Goal: Information Seeking & Learning: Learn about a topic

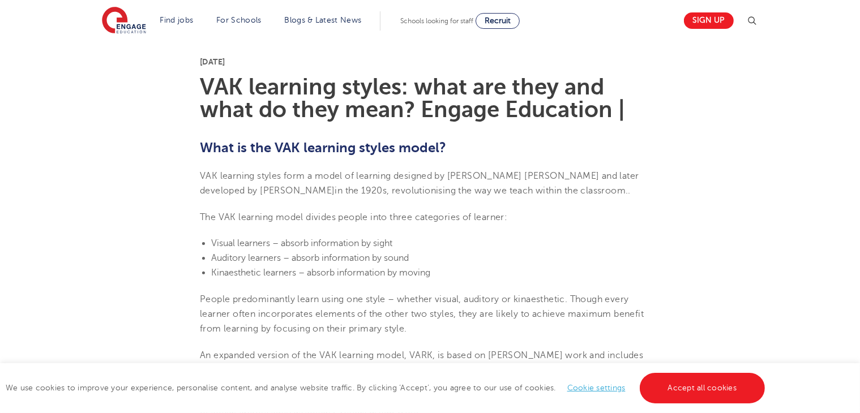
scroll to position [340, 0]
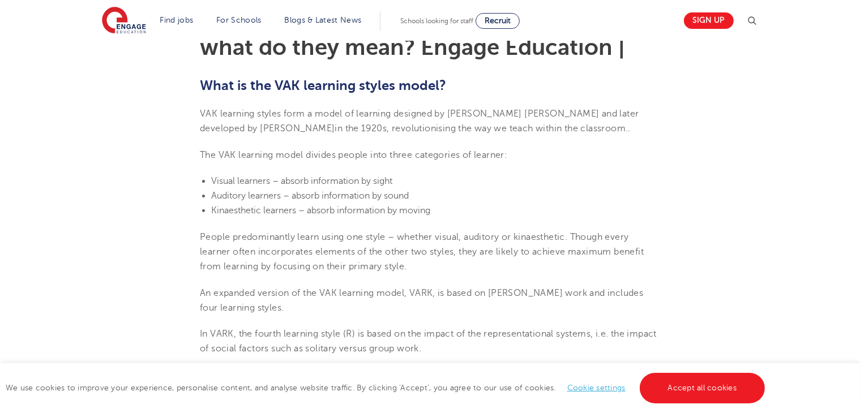
drag, startPoint x: 262, startPoint y: 213, endPoint x: 212, endPoint y: 218, distance: 50.0
click at [212, 218] on li "Kinaesthetic learners – absorb information by moving" at bounding box center [435, 210] width 449 height 15
copy span "Kinaesthetic"
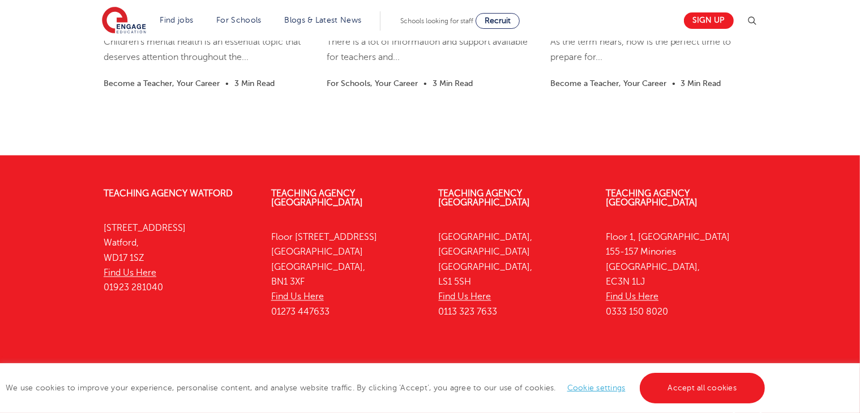
scroll to position [2153, 0]
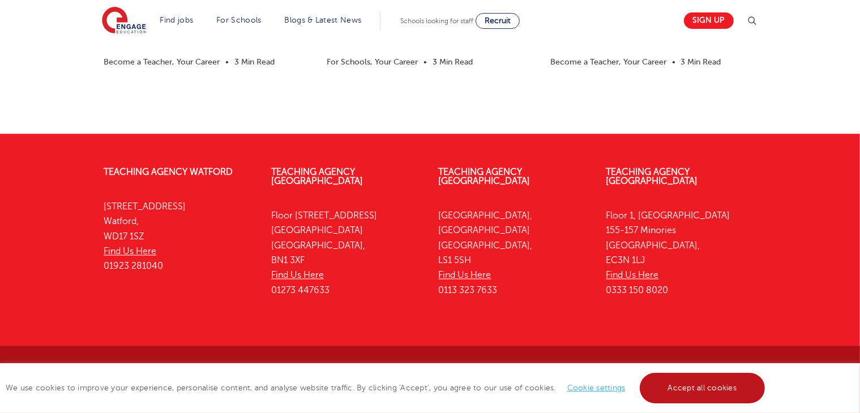
click at [716, 392] on link "Accept all cookies" at bounding box center [703, 388] width 126 height 31
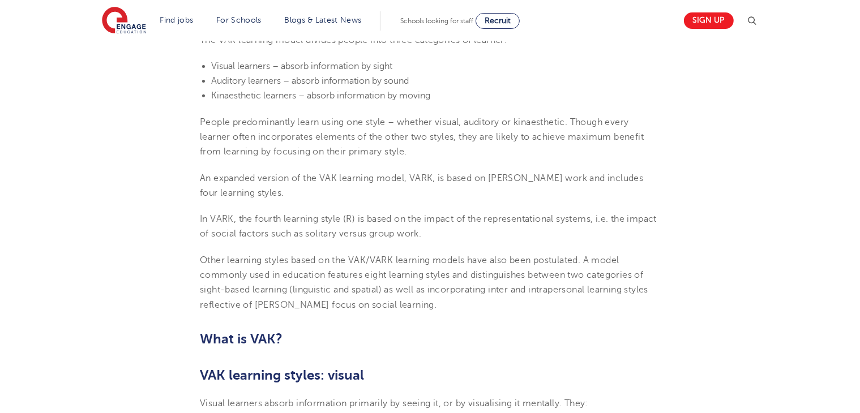
scroll to position [341, 0]
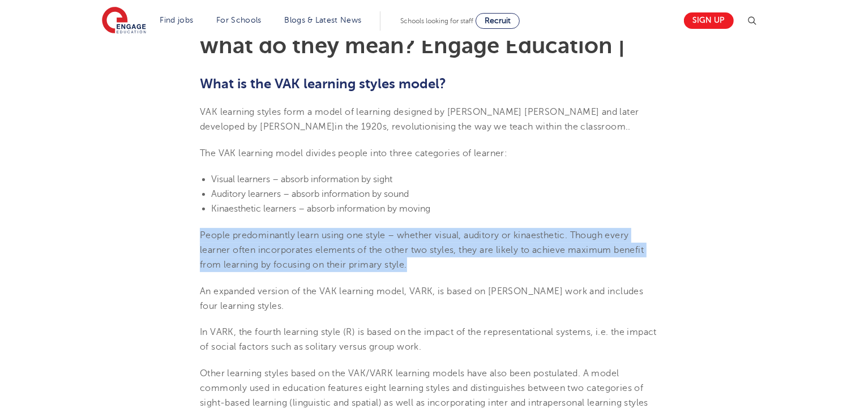
drag, startPoint x: 417, startPoint y: 266, endPoint x: 197, endPoint y: 234, distance: 222.6
copy span "People predominantly learn using one style – whether visual, auditory or kinaes…"
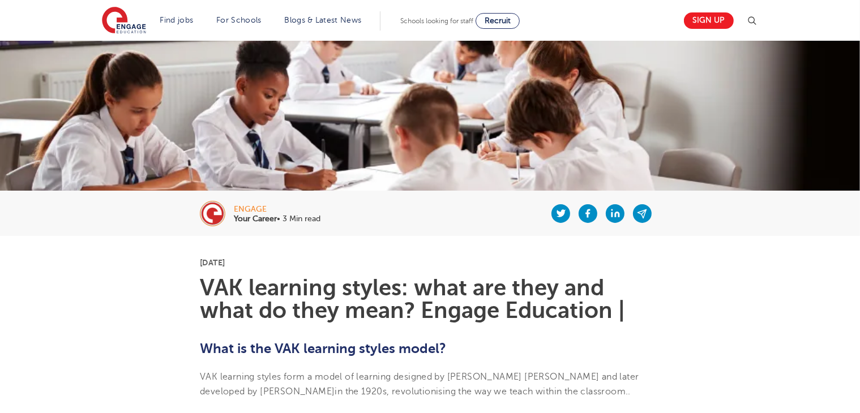
scroll to position [57, 0]
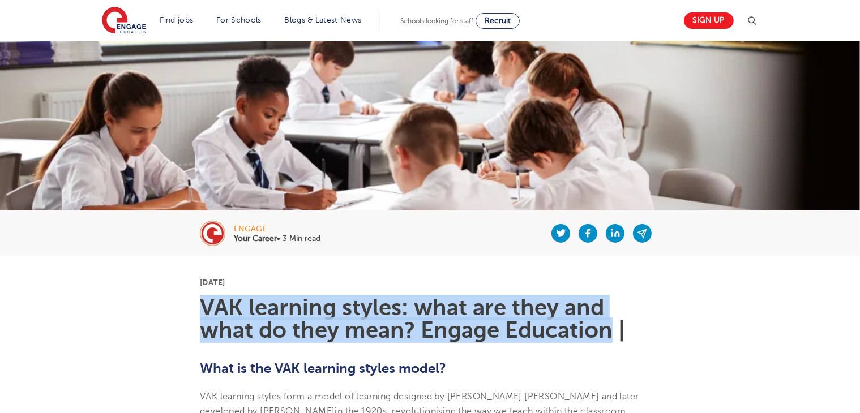
drag, startPoint x: 204, startPoint y: 303, endPoint x: 611, endPoint y: 335, distance: 408.8
click at [611, 335] on h1 "VAK learning styles: what are they and what do they mean? Engage Education |" at bounding box center [430, 319] width 460 height 45
copy h1 "VAK learning styles: what are they and what do they mean? Engage Education"
